Goal: Information Seeking & Learning: Find specific page/section

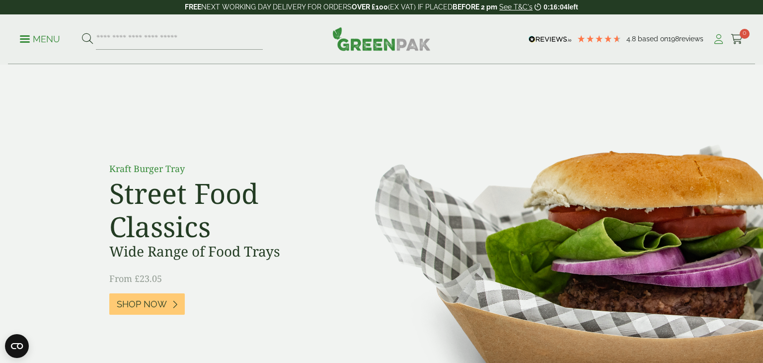
click at [713, 37] on icon at bounding box center [718, 39] width 12 height 10
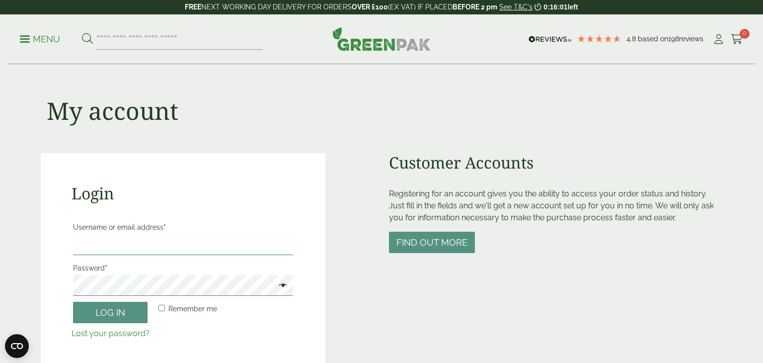
click at [167, 240] on input "Username or email address *" at bounding box center [183, 244] width 220 height 21
type input "**********"
click at [73, 302] on button "Log in" at bounding box center [110, 312] width 75 height 21
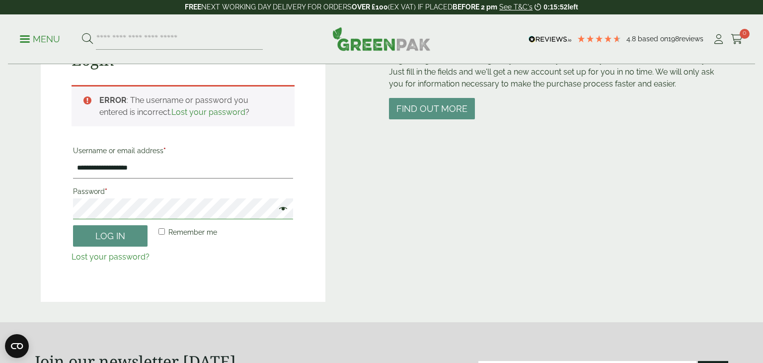
scroll to position [133, 0]
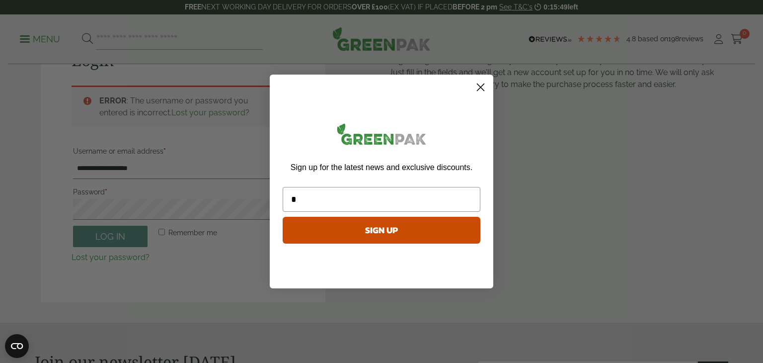
type input "*"
click at [473, 77] on form "Sign up for the latest news and exclusive discounts. * SIGN UP ******" at bounding box center [382, 182] width 224 height 214
click at [483, 87] on circle "Close dialog" at bounding box center [480, 87] width 16 height 16
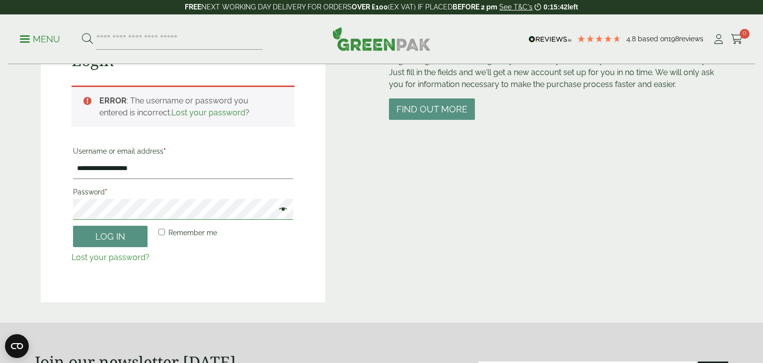
click at [73, 226] on button "Log in" at bounding box center [110, 236] width 75 height 21
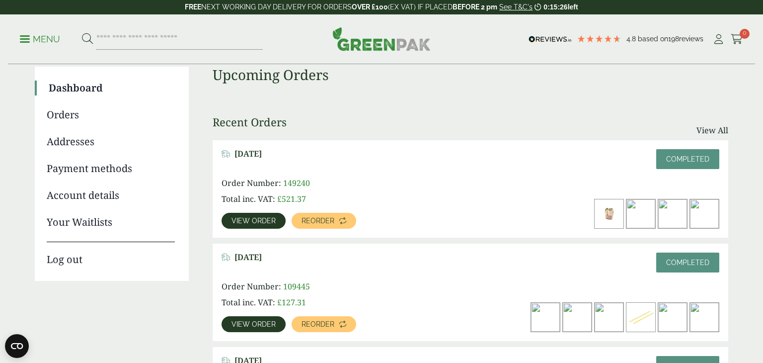
scroll to position [52, 0]
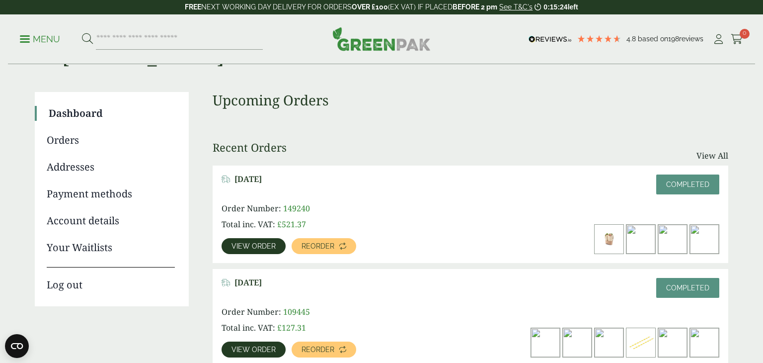
click at [262, 253] on div "View order" at bounding box center [254, 246] width 64 height 16
click at [258, 251] on link "View order" at bounding box center [254, 246] width 64 height 16
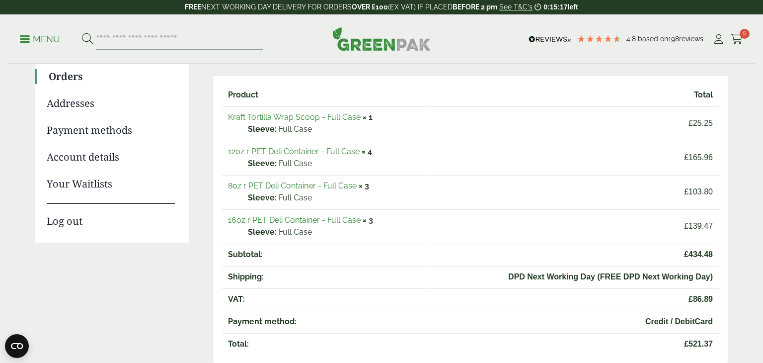
scroll to position [52, 0]
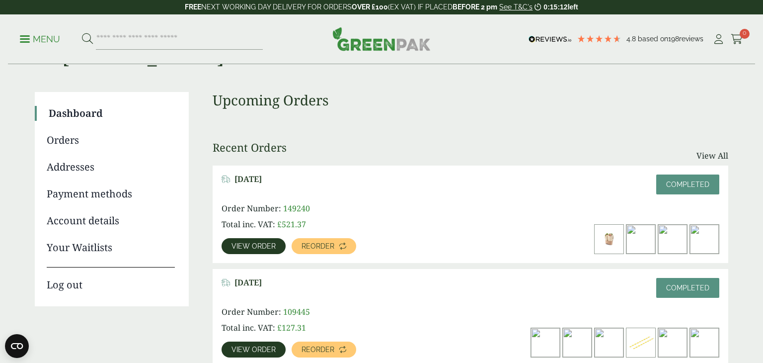
click at [243, 355] on link "View order" at bounding box center [254, 349] width 64 height 16
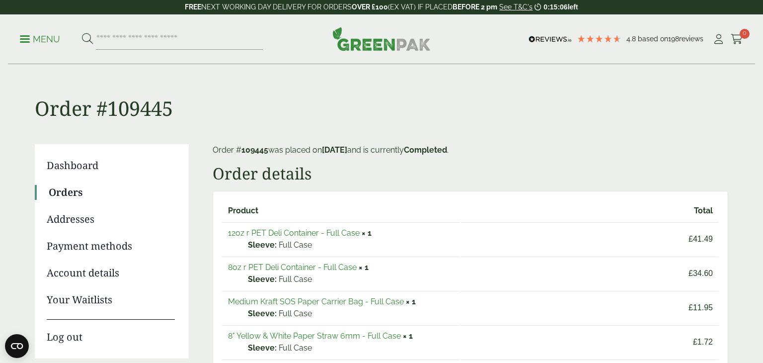
scroll to position [0, 0]
click at [158, 40] on input "search" at bounding box center [179, 39] width 167 height 21
click at [152, 36] on input "search" at bounding box center [179, 39] width 167 height 21
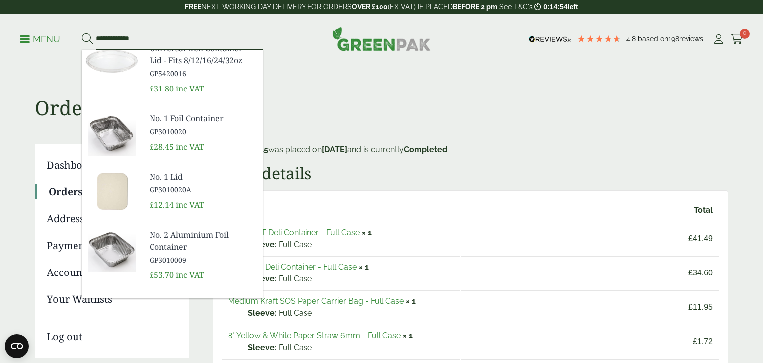
scroll to position [0, 0]
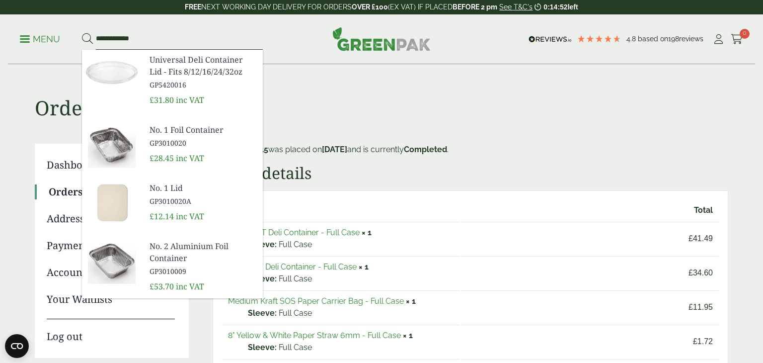
type input "**********"
click at [124, 73] on img at bounding box center [112, 74] width 60 height 48
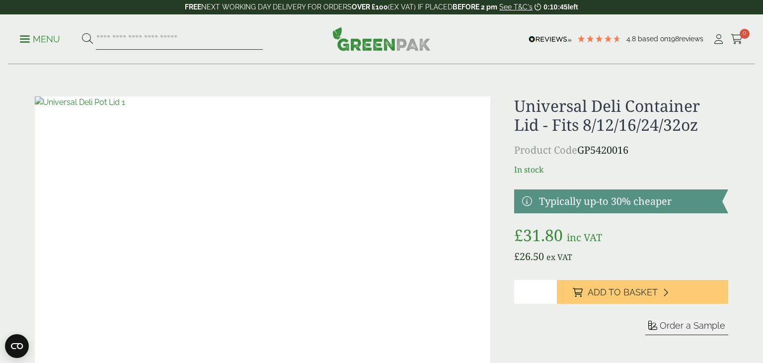
click at [183, 37] on input "search" at bounding box center [179, 39] width 167 height 21
type input "******"
click at [82, 33] on button at bounding box center [87, 39] width 11 height 13
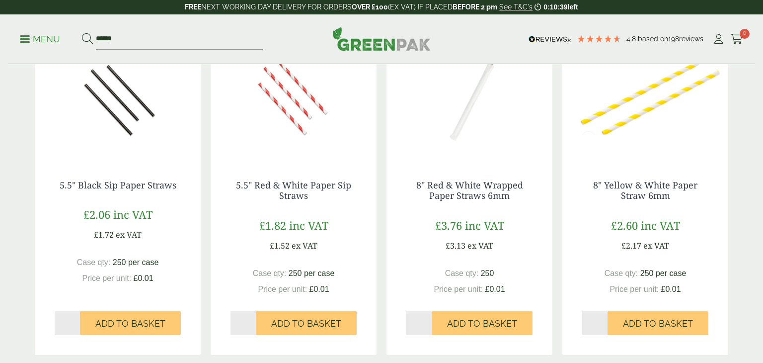
scroll to position [199, 0]
